Goal: Task Accomplishment & Management: Complete application form

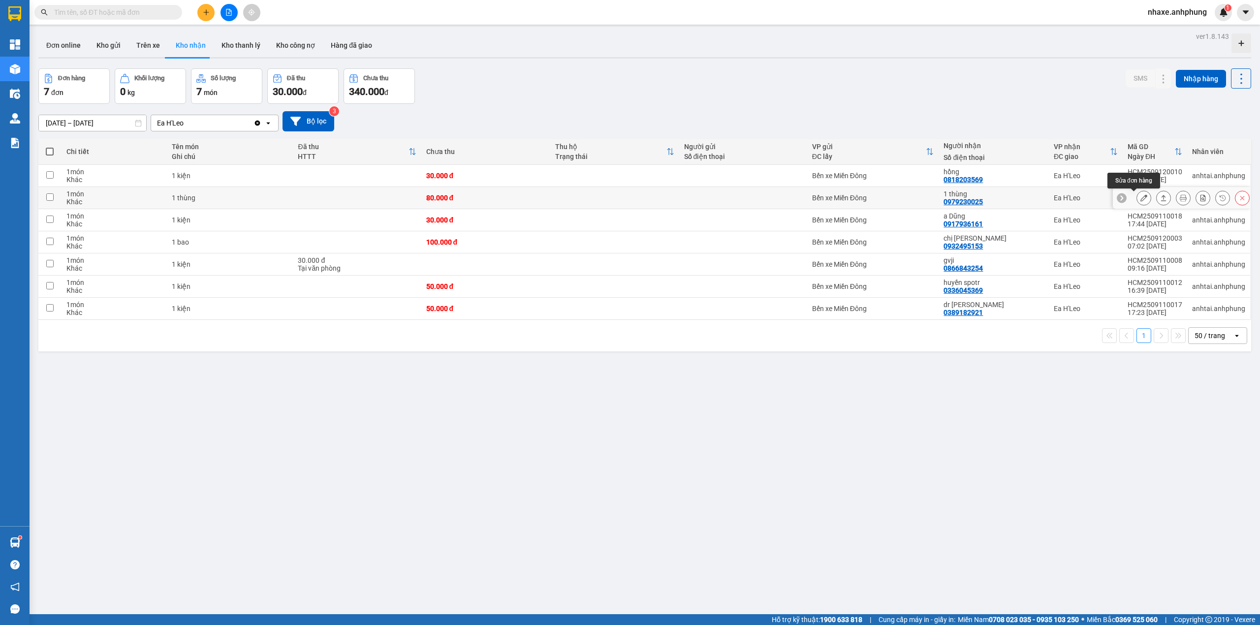
click at [1140, 201] on icon at bounding box center [1143, 197] width 7 height 7
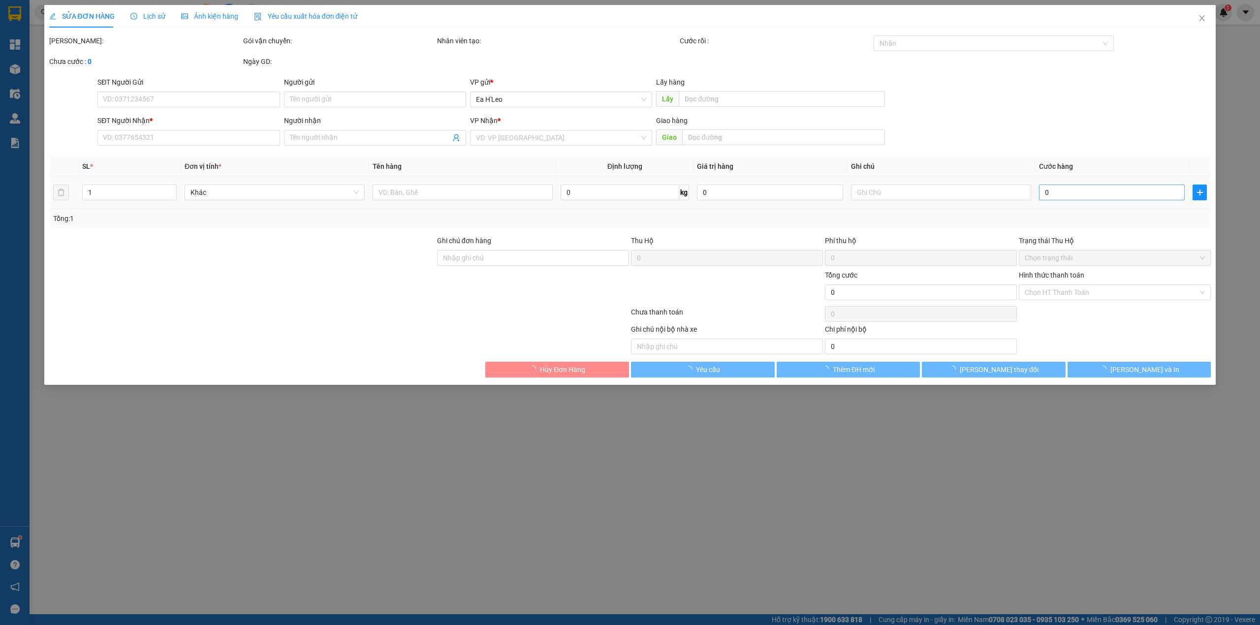
type input "0979230025"
type input "1 thùng"
type input "80.000"
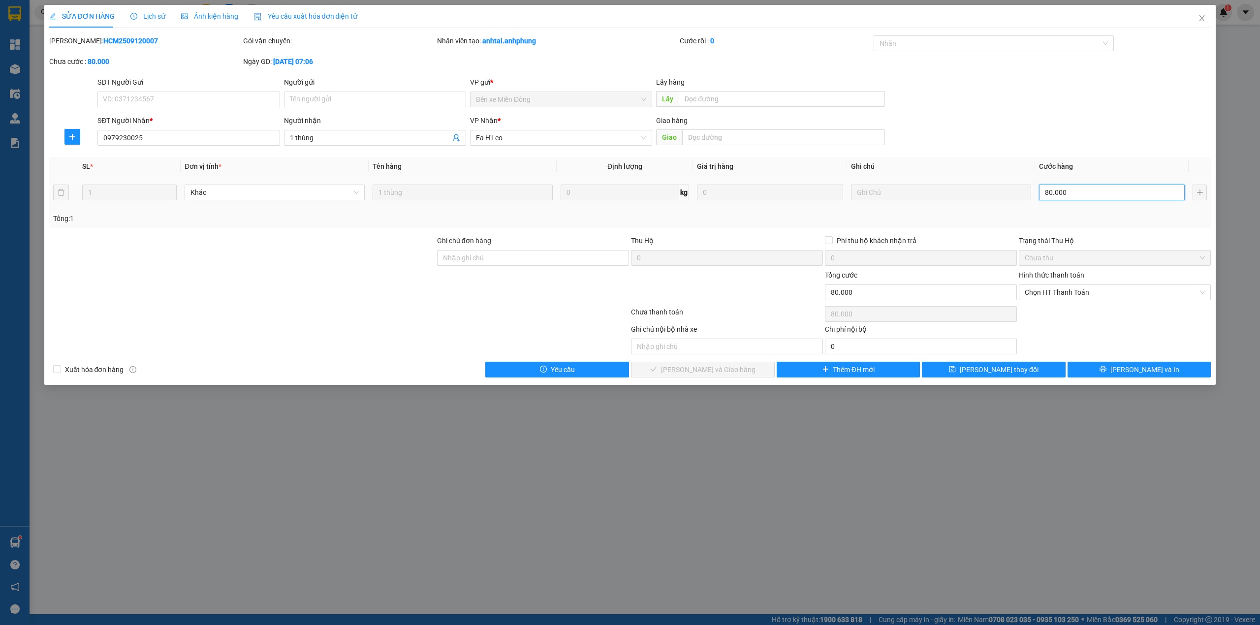
click at [1081, 197] on input "80.000" at bounding box center [1112, 193] width 146 height 16
type input "1"
type input "10"
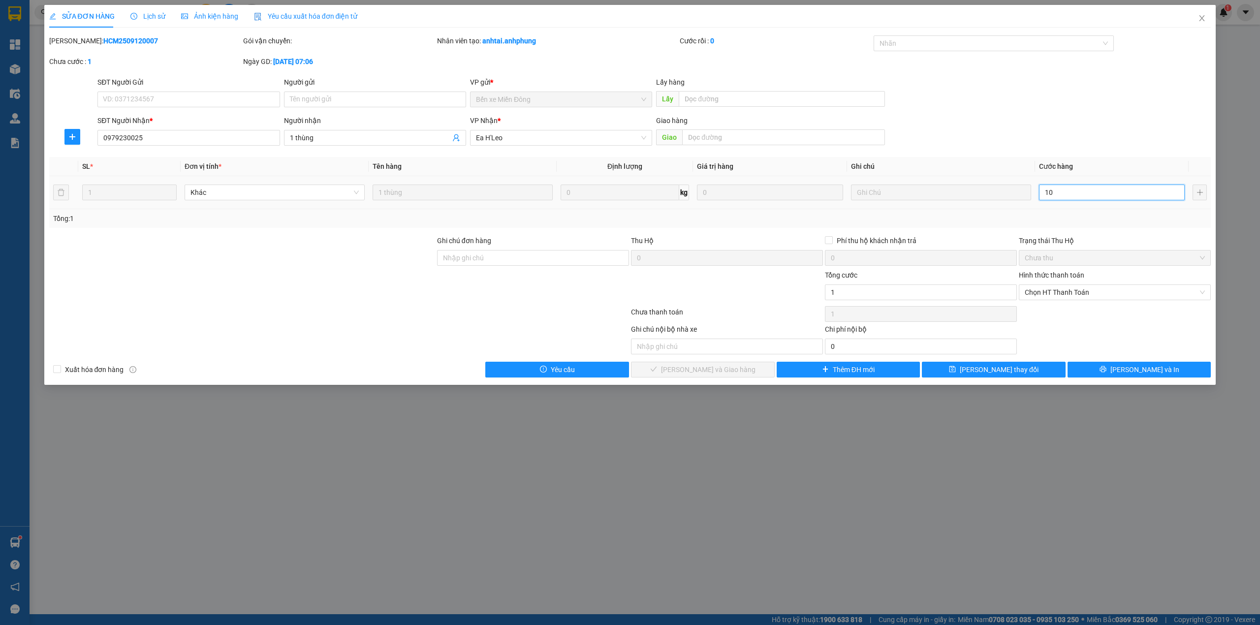
type input "10"
type input "100"
click at [1088, 296] on span "Chọn HT Thanh Toán" at bounding box center [1115, 292] width 180 height 15
type input "100"
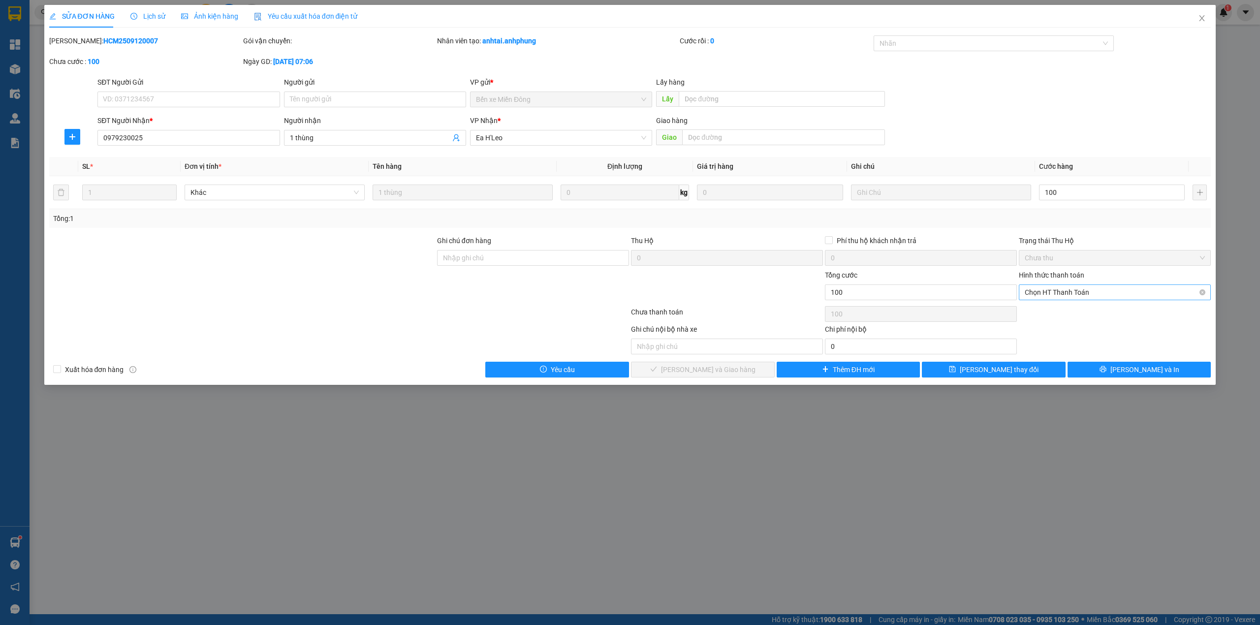
type input "100.000"
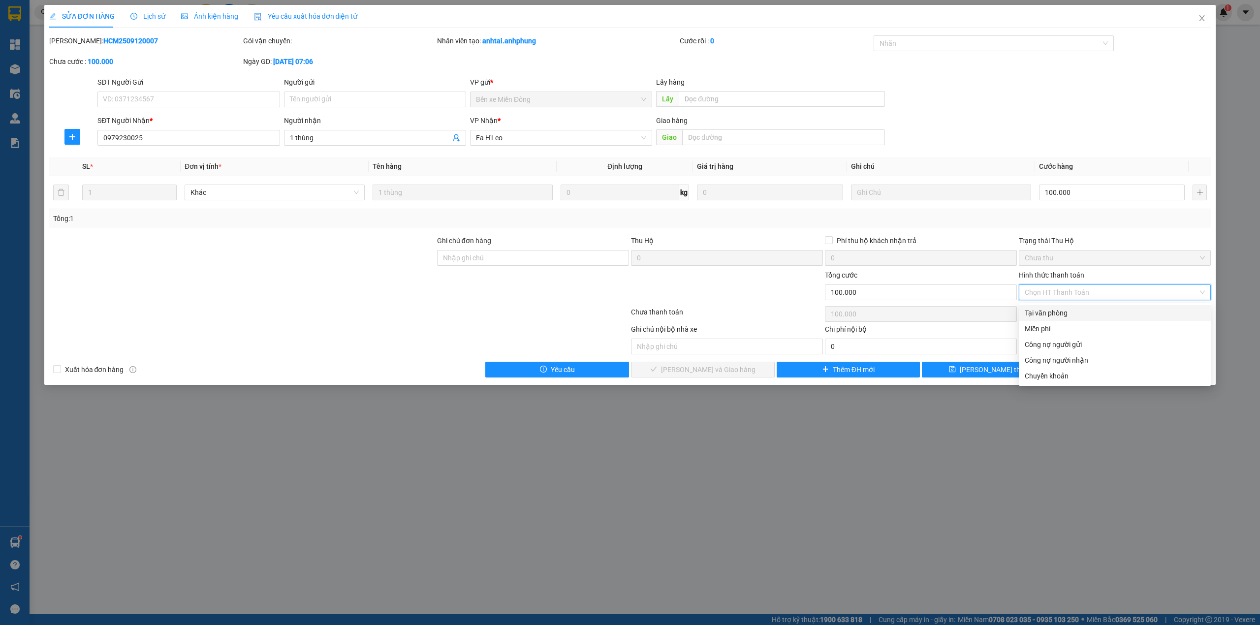
click at [1081, 310] on div "Tại văn phòng" at bounding box center [1115, 313] width 180 height 11
type input "0"
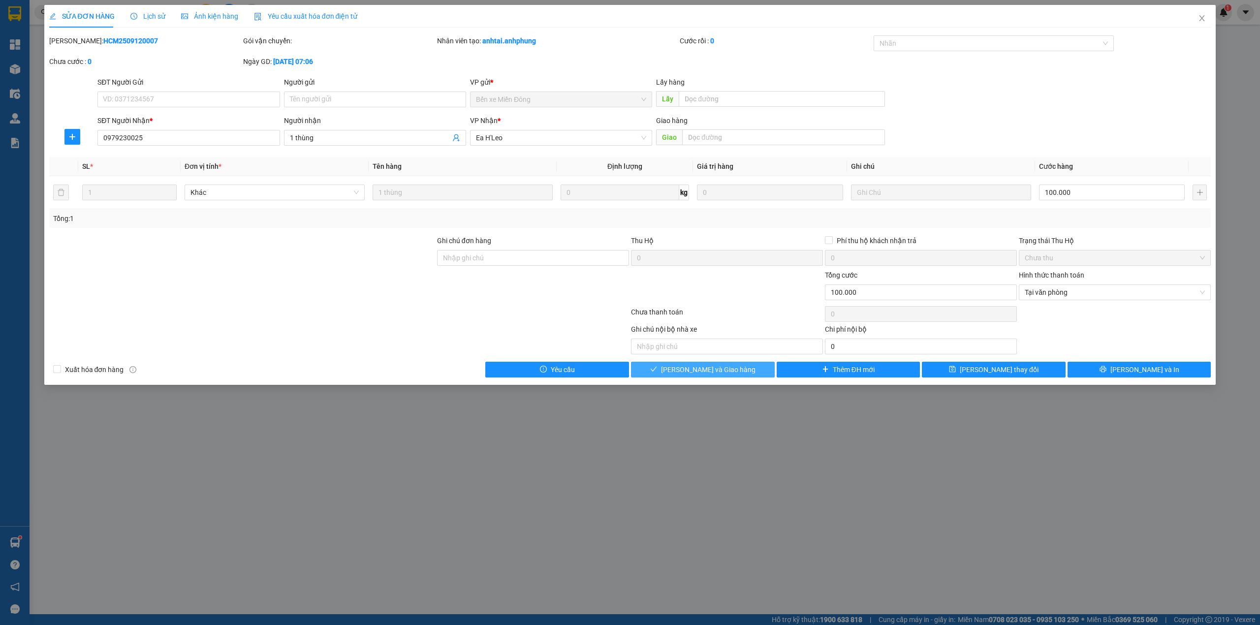
click at [731, 375] on span "[PERSON_NAME] và Giao hàng" at bounding box center [708, 369] width 94 height 11
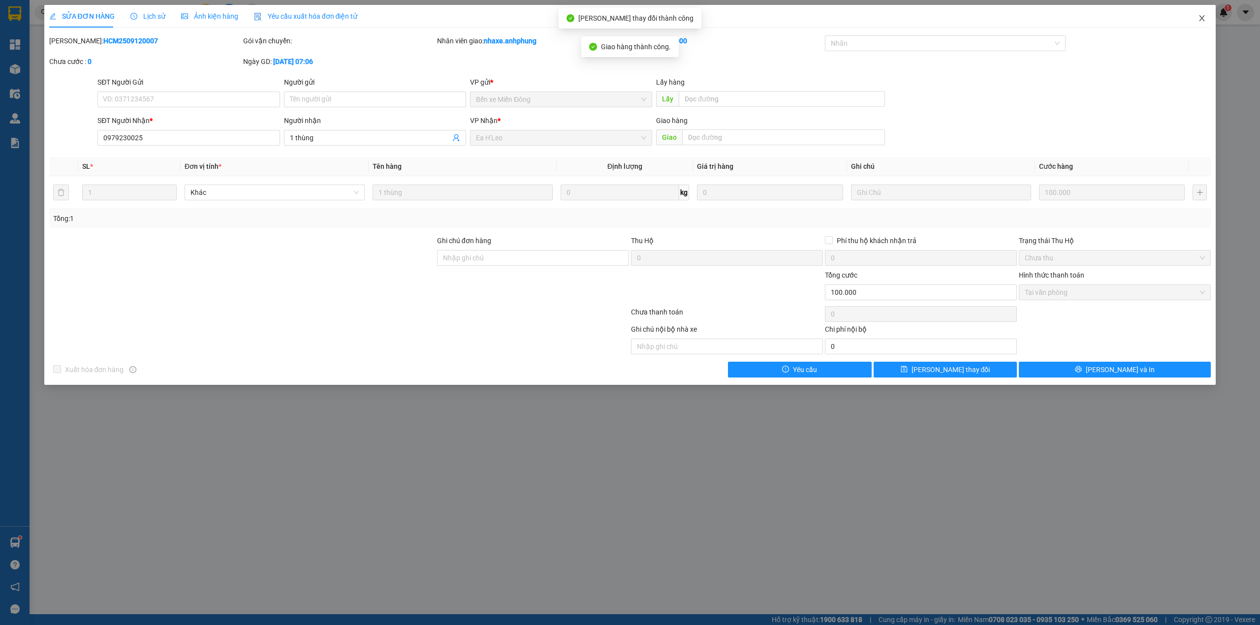
click at [1203, 22] on icon "close" at bounding box center [1202, 18] width 8 height 8
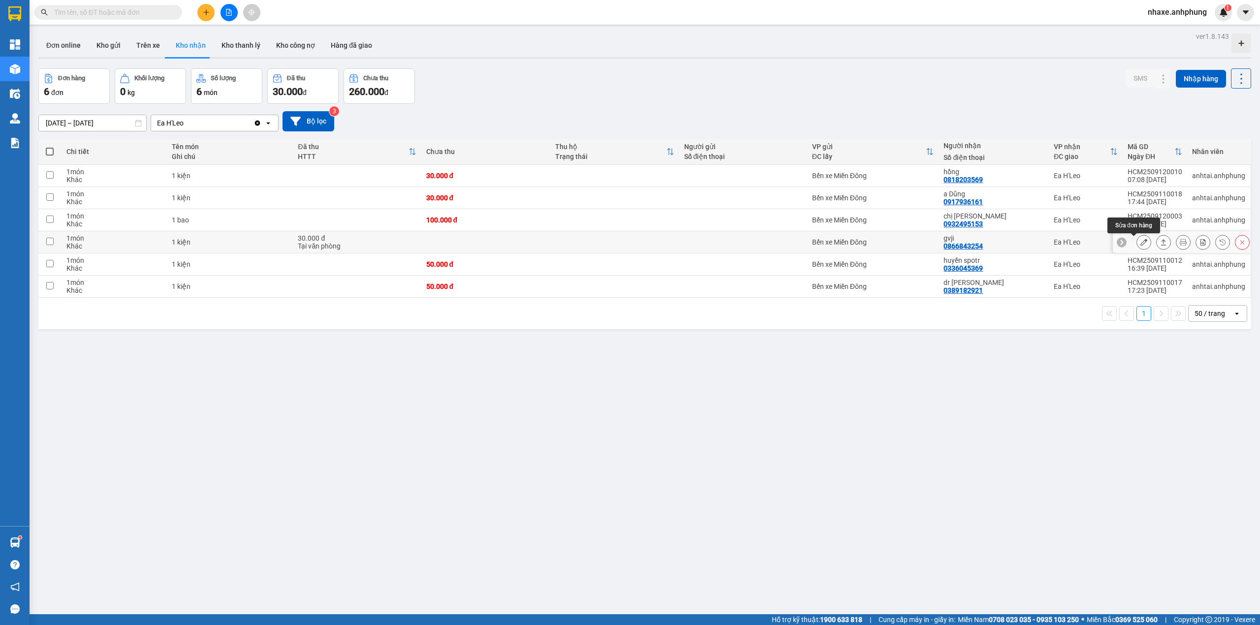
click at [1140, 245] on icon at bounding box center [1143, 242] width 7 height 7
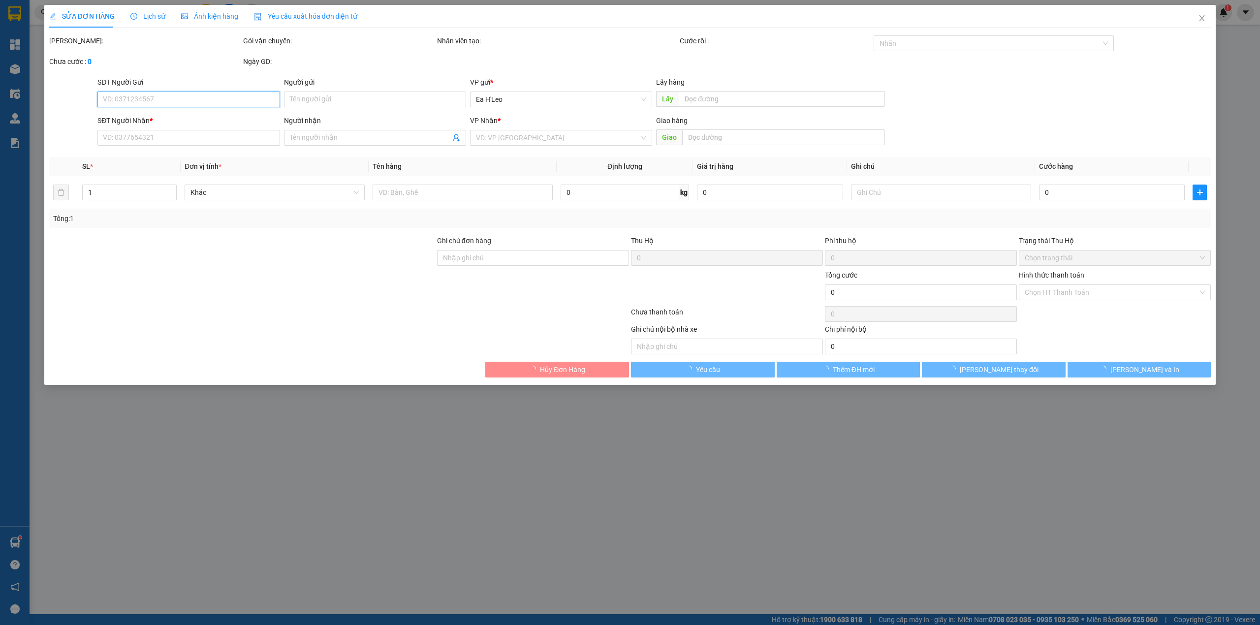
type input "0866843254"
type input "gvji"
type input "30.000"
type input "0"
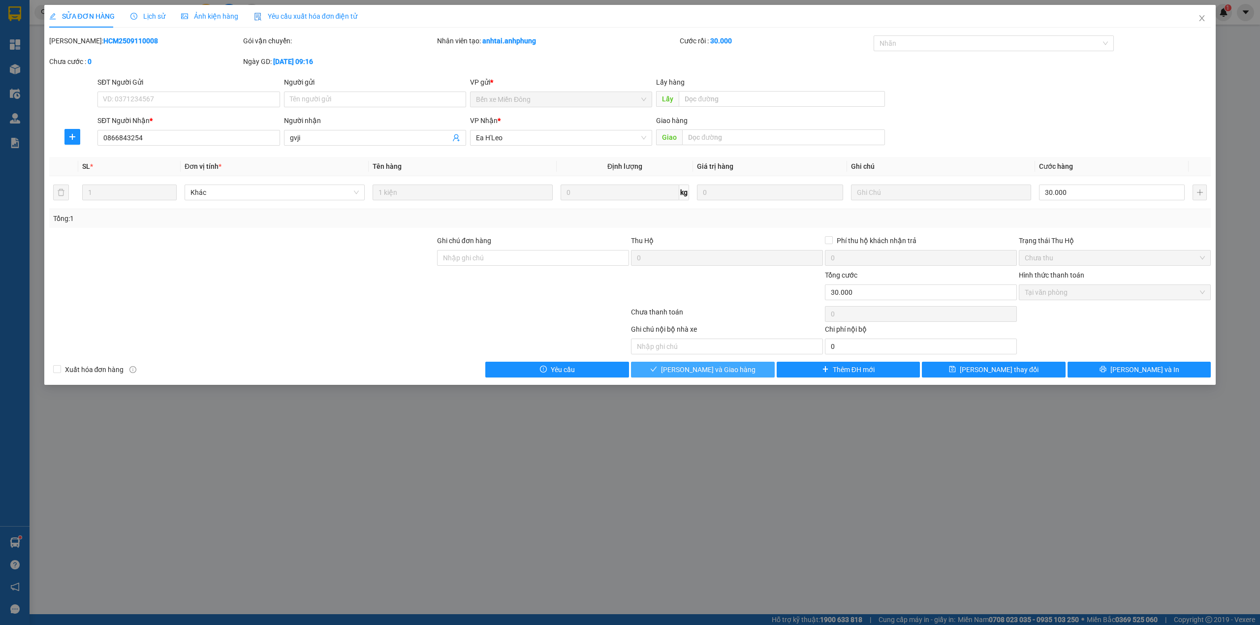
click at [717, 374] on span "[PERSON_NAME] và Giao hàng" at bounding box center [708, 369] width 94 height 11
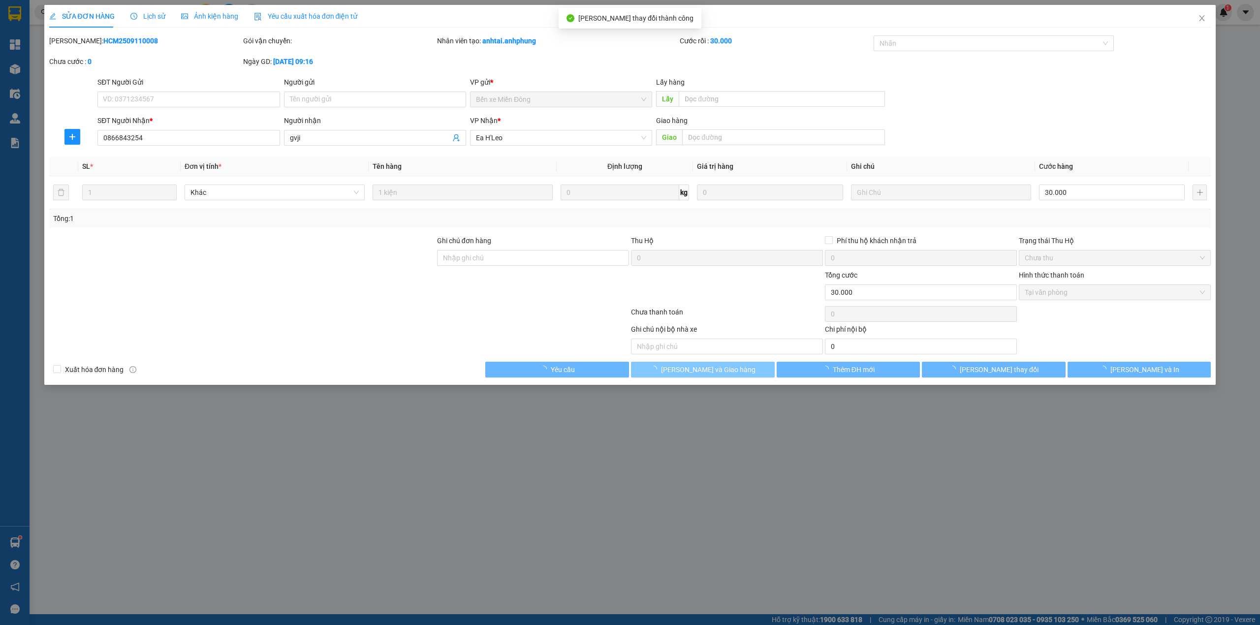
click at [718, 364] on button "[PERSON_NAME] và Giao hàng" at bounding box center [703, 370] width 144 height 16
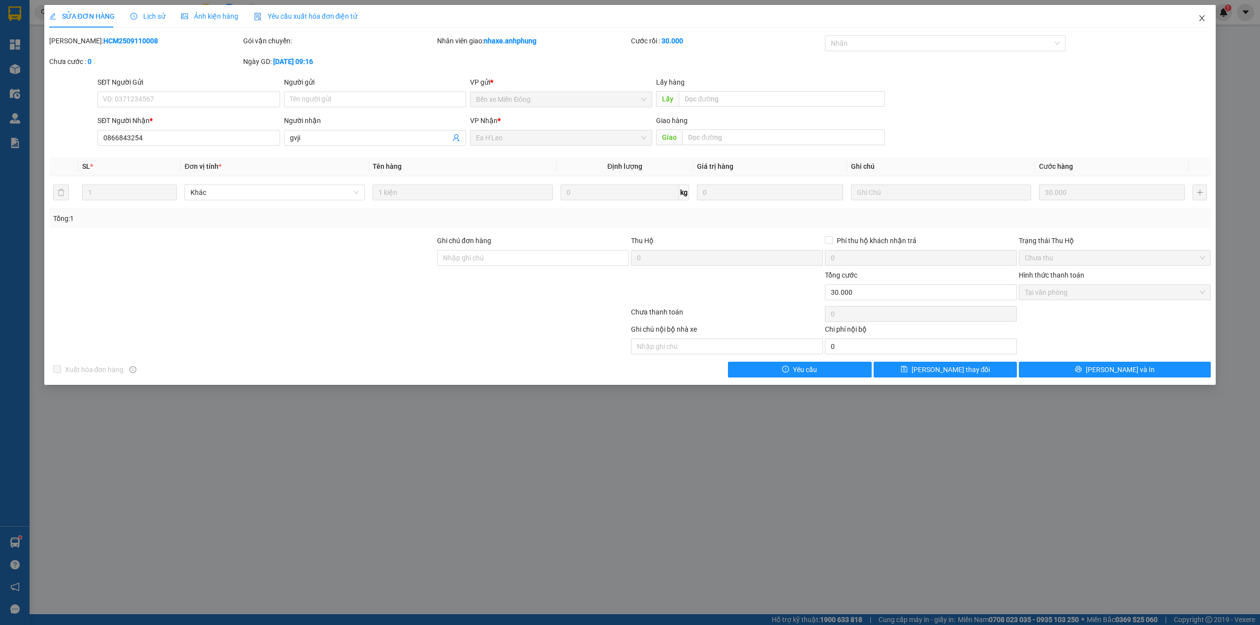
click at [1206, 17] on span "Close" at bounding box center [1202, 19] width 28 height 28
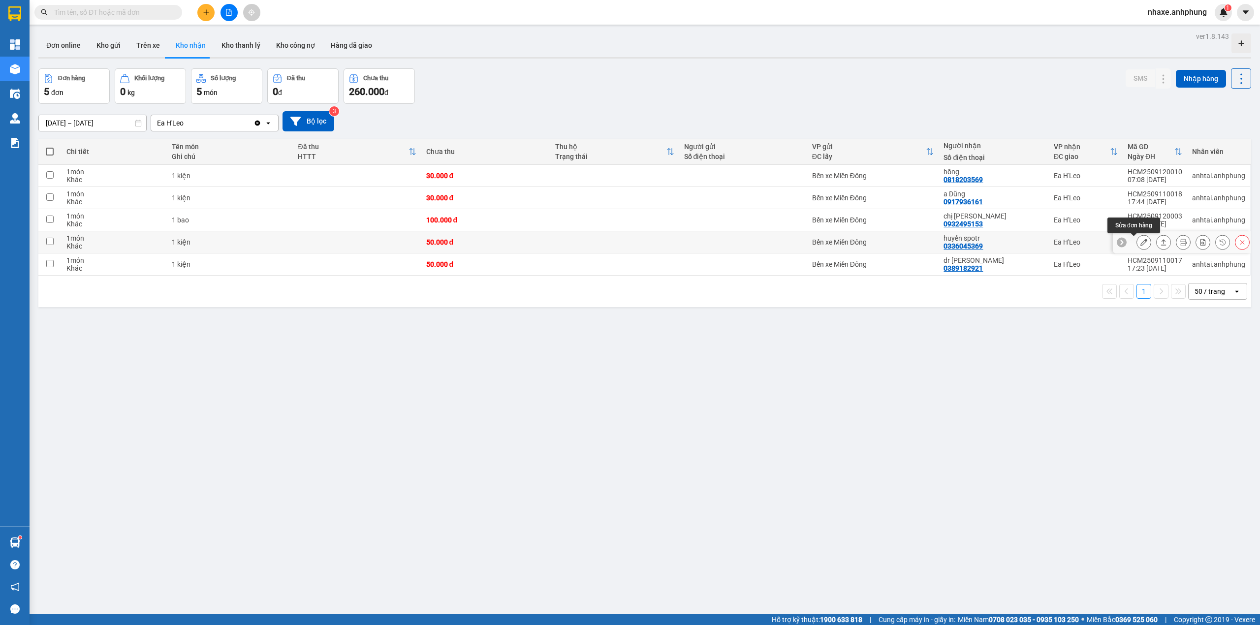
click at [1140, 245] on icon at bounding box center [1143, 242] width 7 height 7
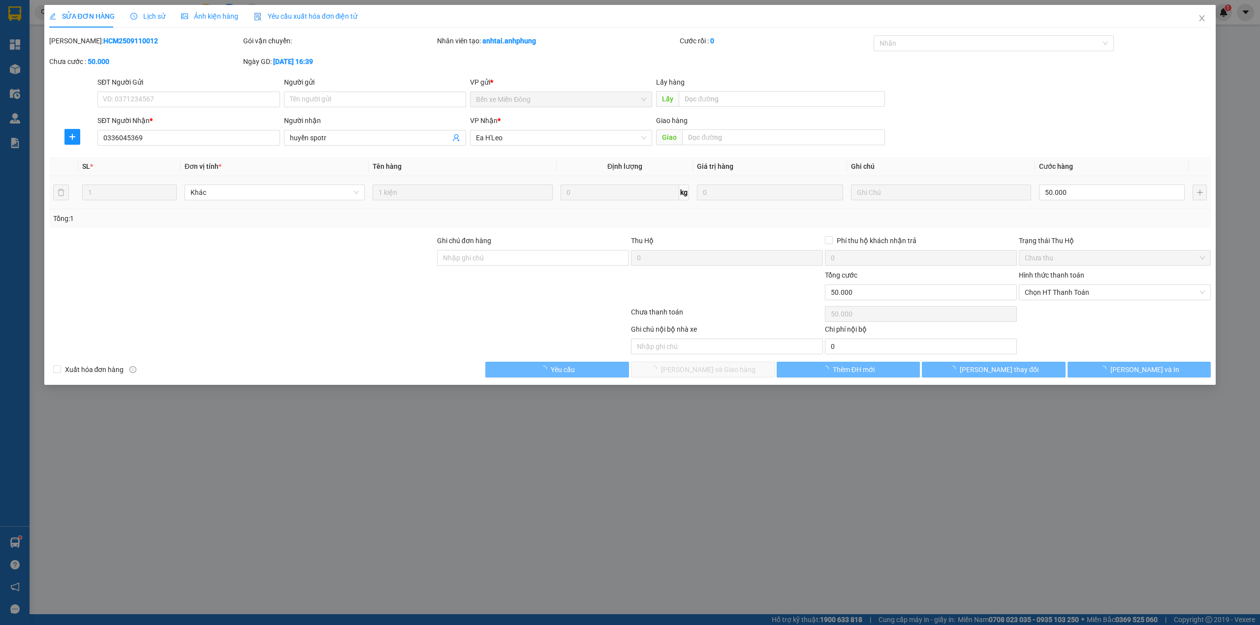
type input "0336045369"
type input "huyền spotr"
type input "50.000"
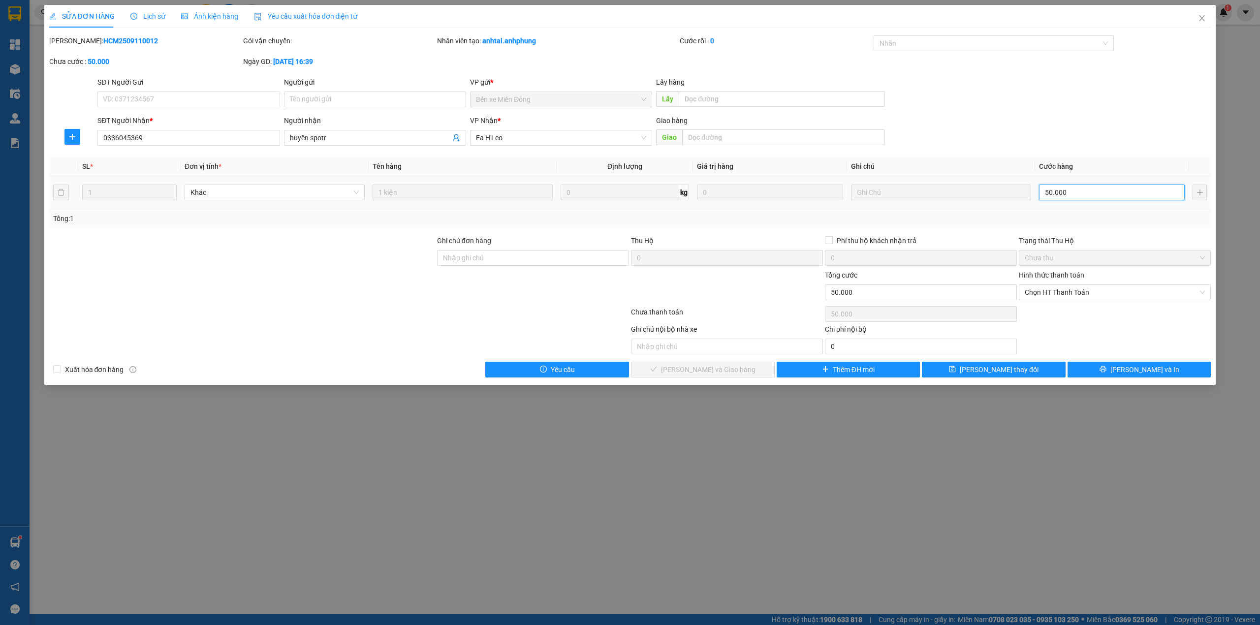
click at [1076, 190] on input "50.000" at bounding box center [1112, 193] width 146 height 16
type input "4"
type input "40"
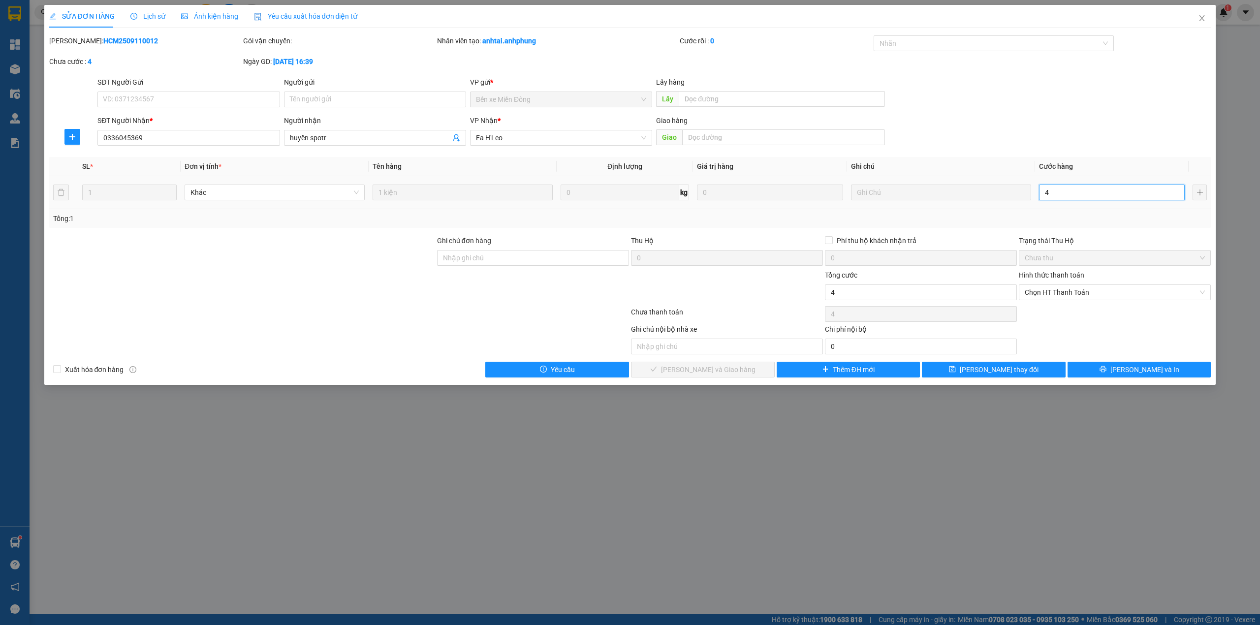
type input "40"
click at [1063, 288] on span "Chọn HT Thanh Toán" at bounding box center [1115, 292] width 180 height 15
type input "40"
type input "40.000"
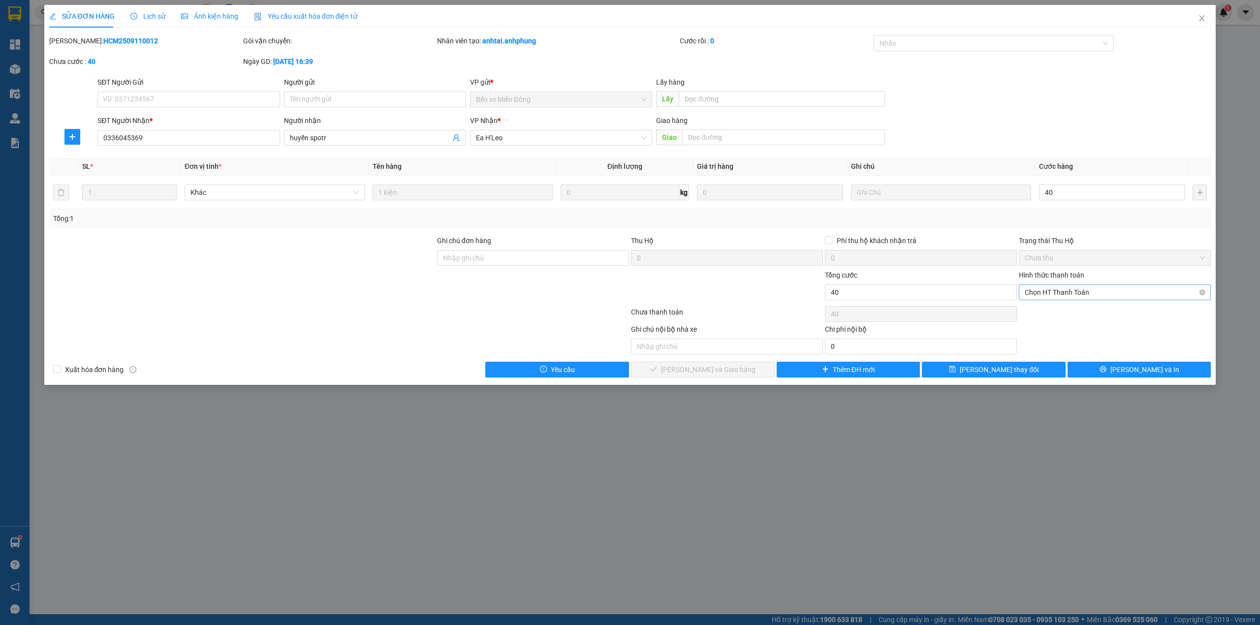
type input "40.000"
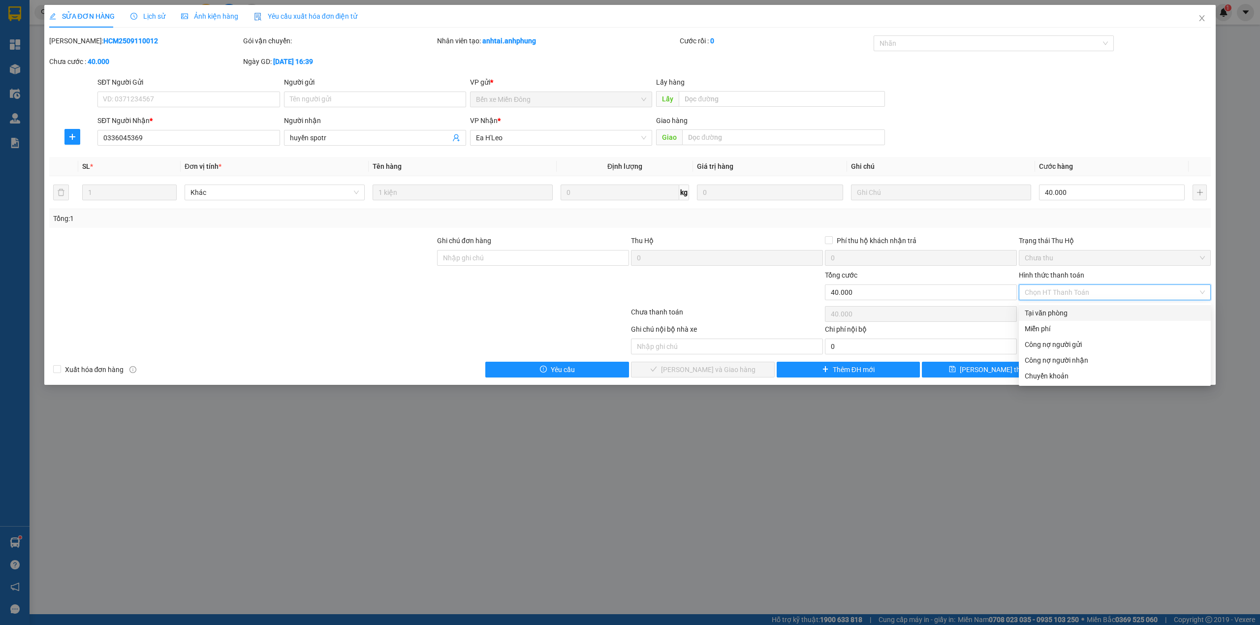
click at [1063, 312] on div "Tại văn phòng" at bounding box center [1115, 313] width 180 height 11
type input "0"
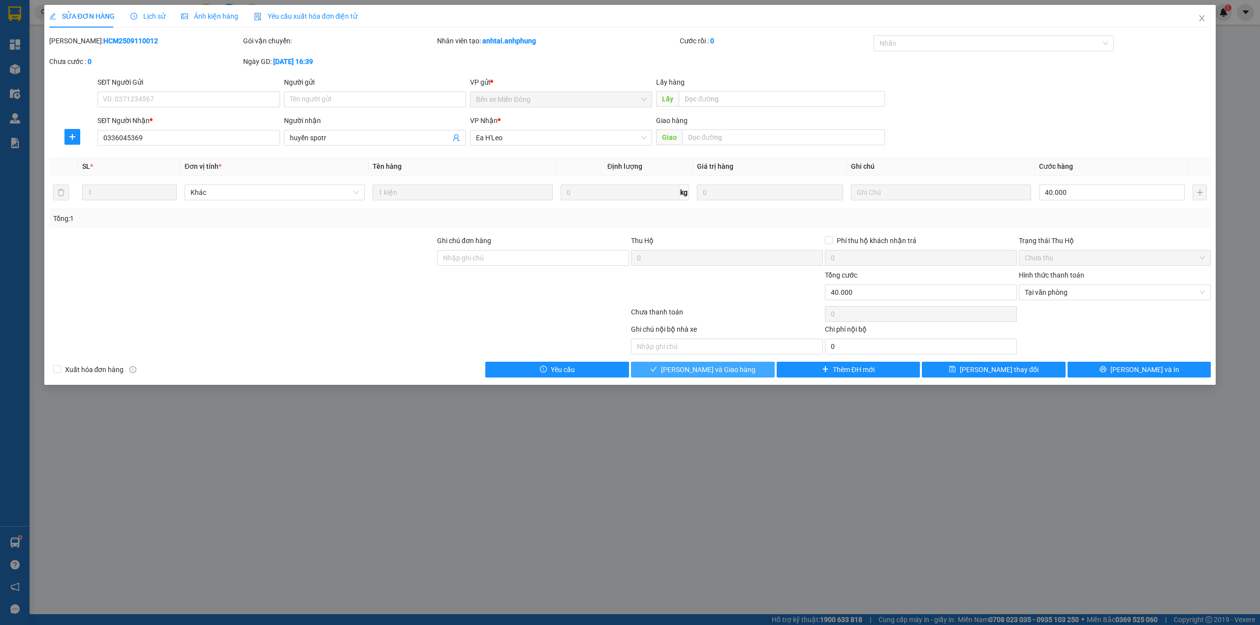
click at [736, 375] on button "[PERSON_NAME] và Giao hàng" at bounding box center [703, 370] width 144 height 16
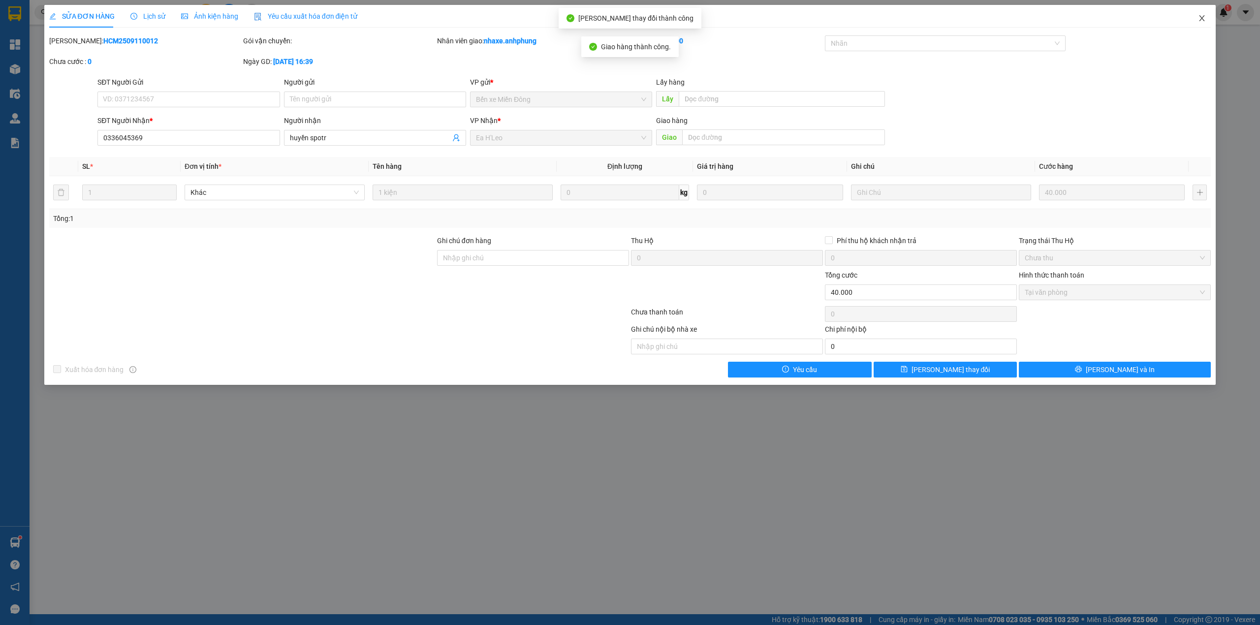
click at [1202, 20] on icon "close" at bounding box center [1202, 18] width 8 height 8
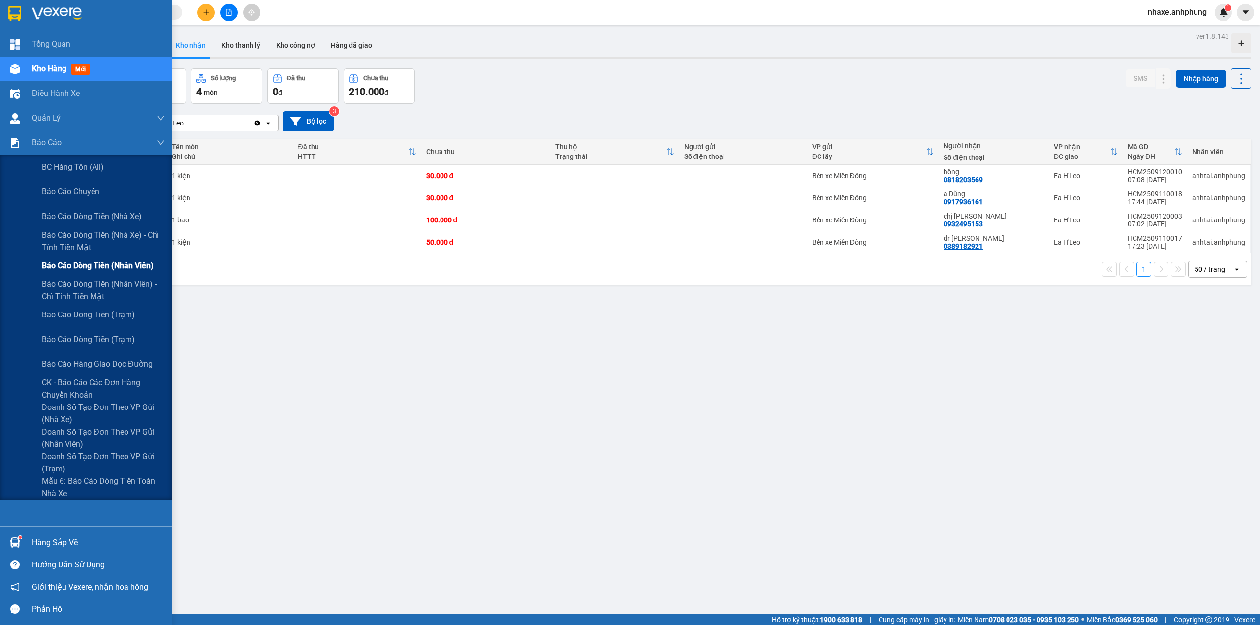
click at [89, 262] on span "Báo cáo dòng tiền (nhân viên)" at bounding box center [98, 265] width 112 height 12
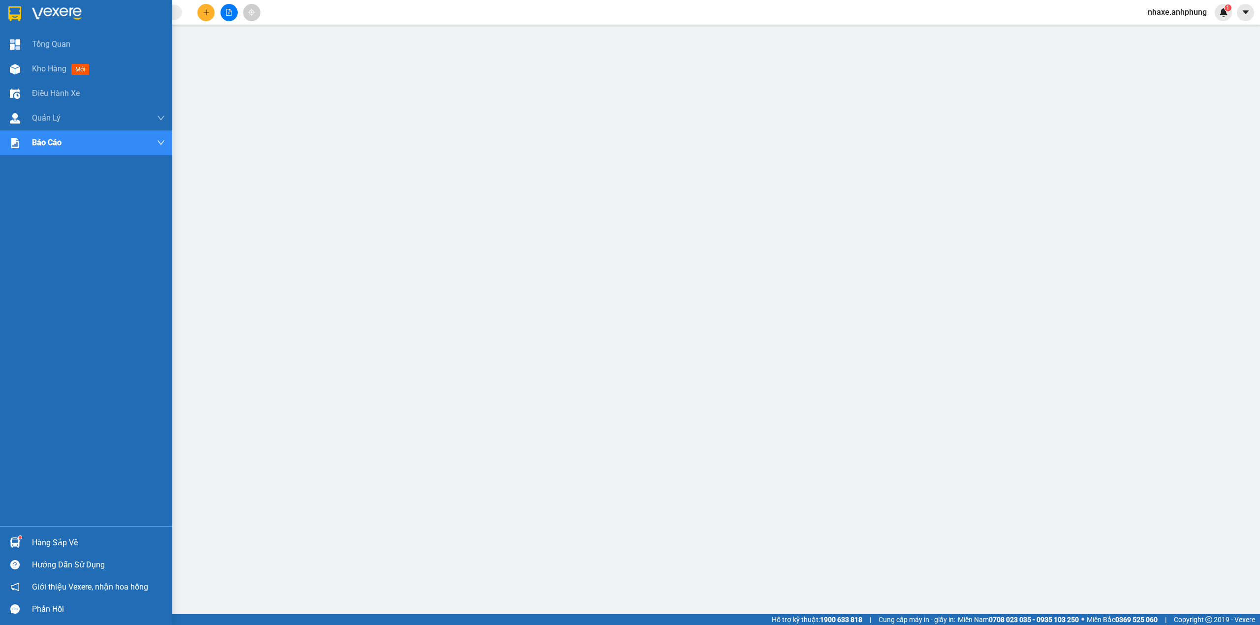
click at [42, 10] on img at bounding box center [57, 13] width 50 height 15
